Goal: Task Accomplishment & Management: Use online tool/utility

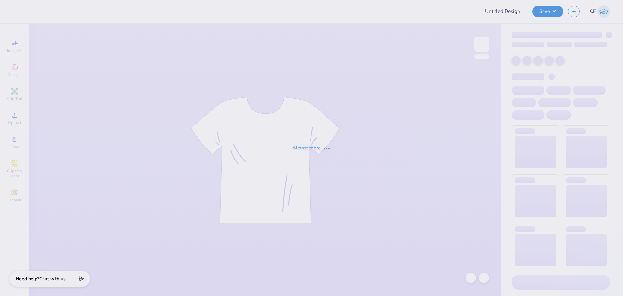
type input "sailing team hoodies '25"
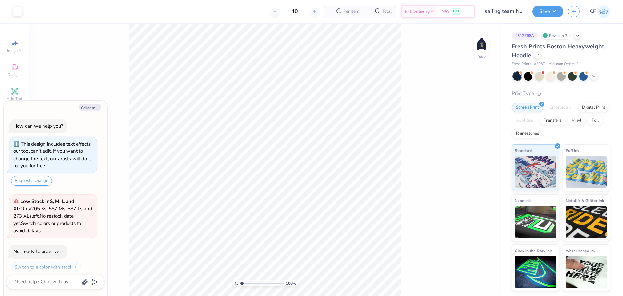
scroll to position [19, 0]
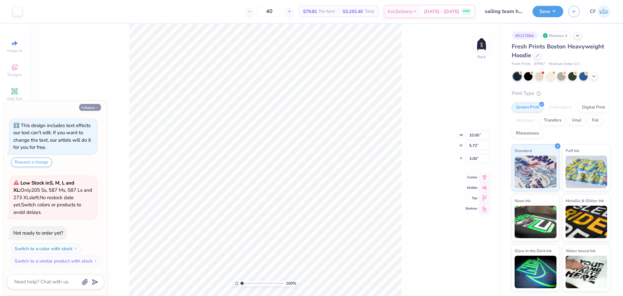
click at [95, 107] on button "Collapse" at bounding box center [90, 107] width 22 height 7
type textarea "x"
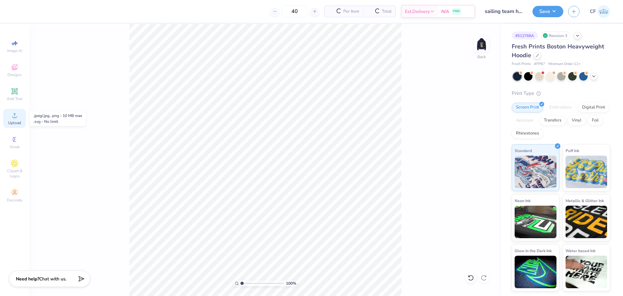
click at [16, 121] on span "Upload" at bounding box center [14, 122] width 13 height 5
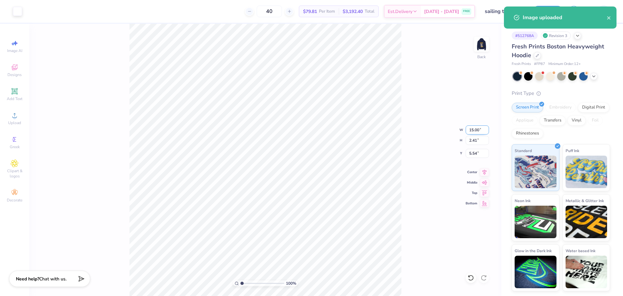
click at [472, 129] on input "15.00" at bounding box center [477, 129] width 23 height 9
type input "10.00"
type input "1.61"
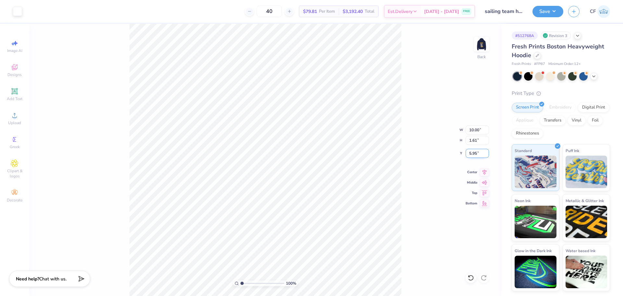
click at [480, 155] on input "5.95" at bounding box center [477, 153] width 23 height 9
type input "3.00"
click at [478, 50] on img at bounding box center [482, 44] width 26 height 26
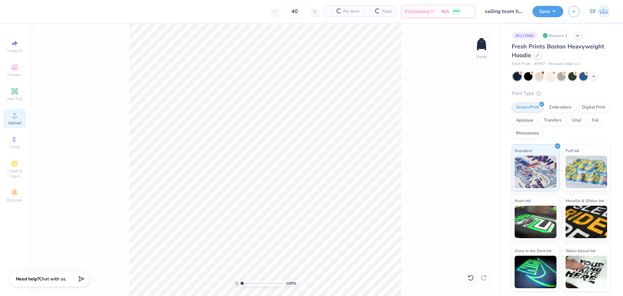
click at [12, 121] on span "Upload" at bounding box center [14, 122] width 13 height 5
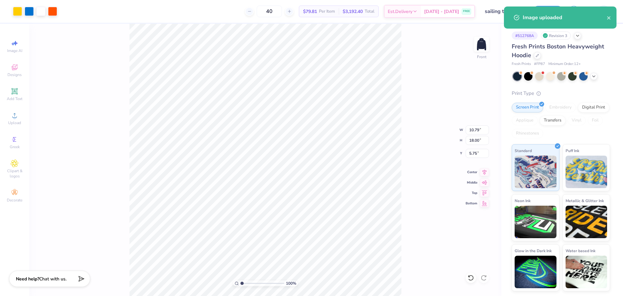
click at [474, 135] on div "100 % Front W 10.79 10.79 " H 18.00 18.00 " Y 5.75 5.75 " Center Middle Top Bot…" at bounding box center [265, 160] width 472 height 272
click at [475, 138] on div "100 % Front" at bounding box center [265, 160] width 472 height 272
click at [471, 142] on input "18.00" at bounding box center [477, 140] width 23 height 9
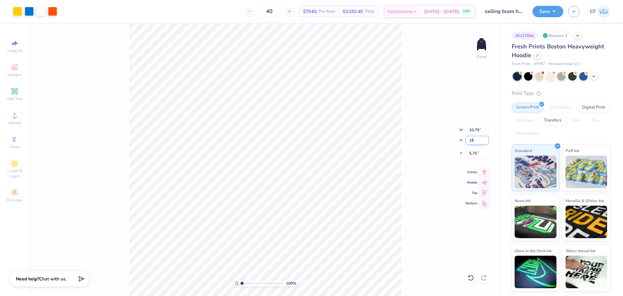
type input "15"
type input "8.99"
type input "15.00"
click at [474, 154] on input "7.25" at bounding box center [477, 153] width 23 height 9
type input "6.00"
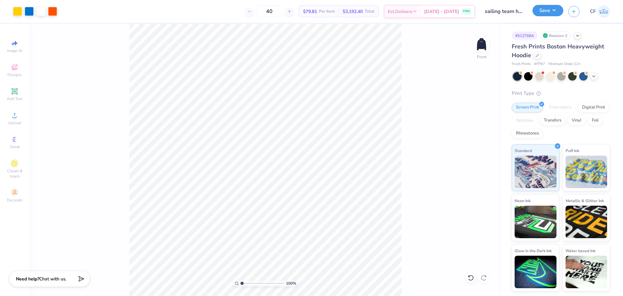
click at [539, 14] on button "Save" at bounding box center [548, 10] width 31 height 11
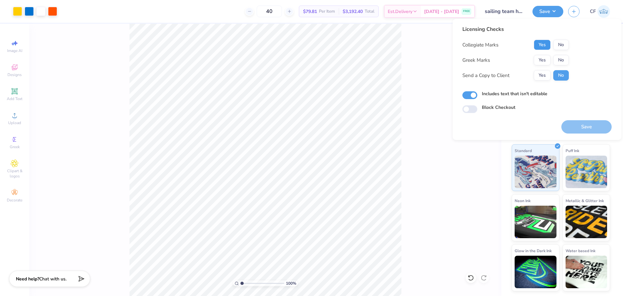
click at [545, 43] on button "Yes" at bounding box center [542, 45] width 17 height 10
click at [566, 60] on button "No" at bounding box center [562, 60] width 16 height 10
click at [544, 78] on button "Yes" at bounding box center [542, 75] width 17 height 10
click at [440, 187] on div "100 % Front" at bounding box center [265, 160] width 472 height 272
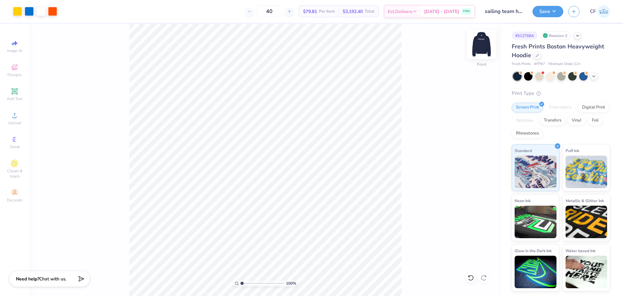
click at [483, 45] on img at bounding box center [482, 44] width 26 height 26
click at [479, 53] on img at bounding box center [482, 44] width 26 height 26
click at [547, 11] on button "Save" at bounding box center [548, 10] width 31 height 11
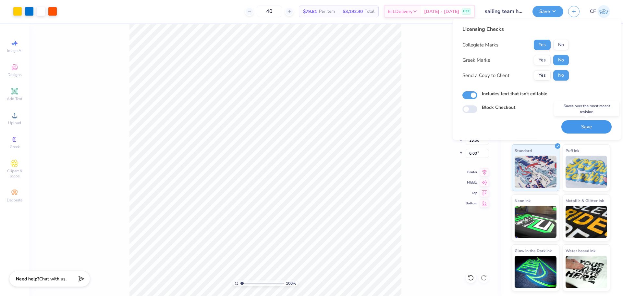
click at [580, 122] on button "Save" at bounding box center [587, 126] width 50 height 13
